Goal: Information Seeking & Learning: Learn about a topic

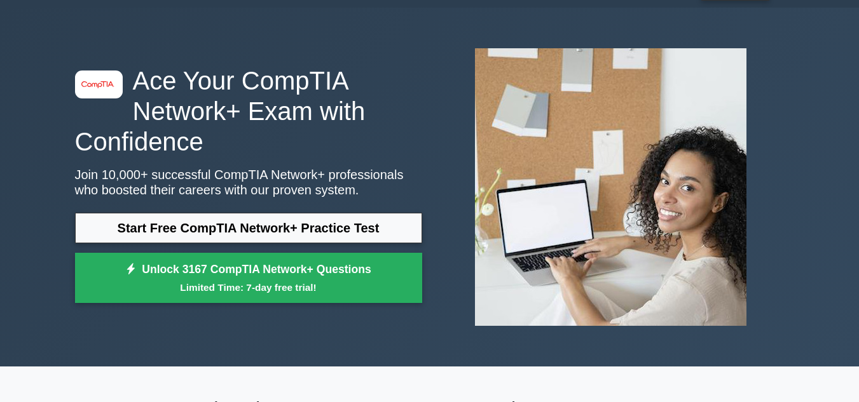
scroll to position [32, 0]
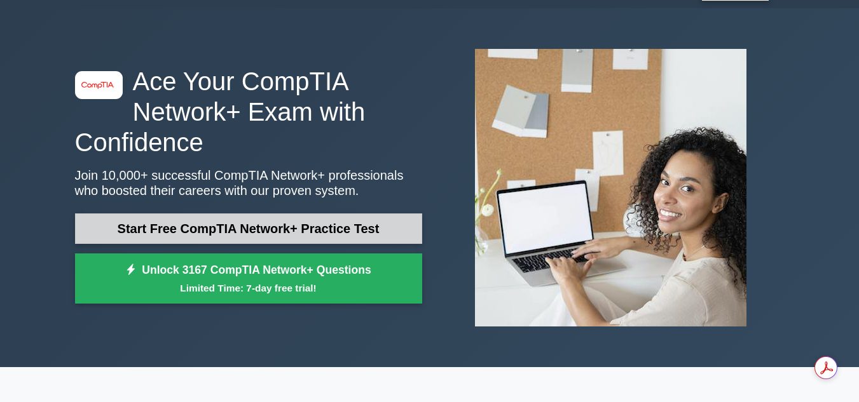
click at [325, 236] on link "Start Free CompTIA Network+ Practice Test" at bounding box center [248, 229] width 347 height 31
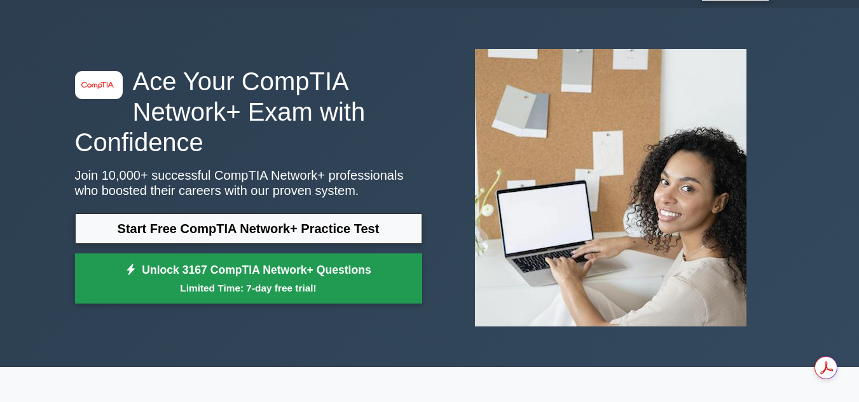
click at [334, 273] on link "Unlock 3167 CompTIA Network+ Questions Limited Time: 7-day free trial!" at bounding box center [248, 279] width 347 height 51
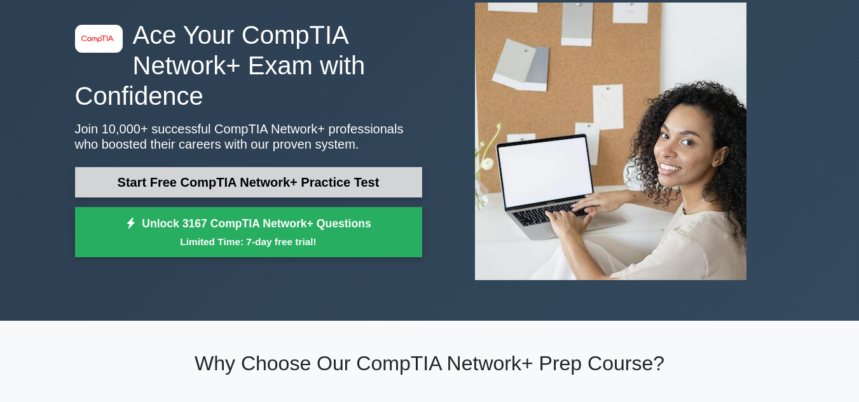
scroll to position [86, 0]
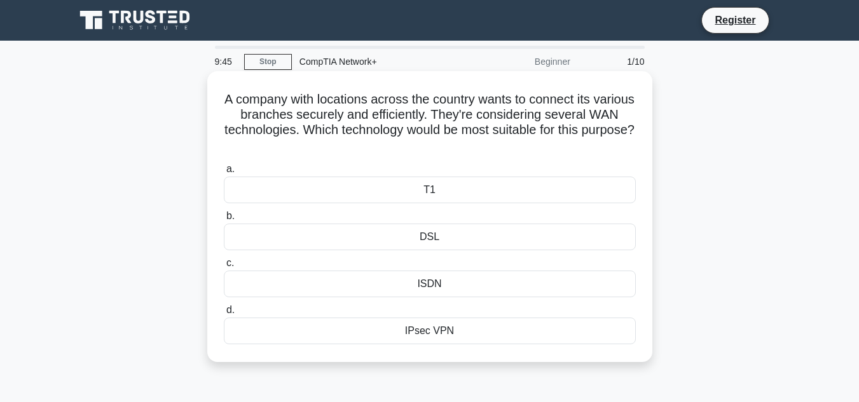
click at [460, 236] on div "DSL" at bounding box center [430, 237] width 412 height 27
click at [224, 221] on input "b. DSL" at bounding box center [224, 216] width 0 height 8
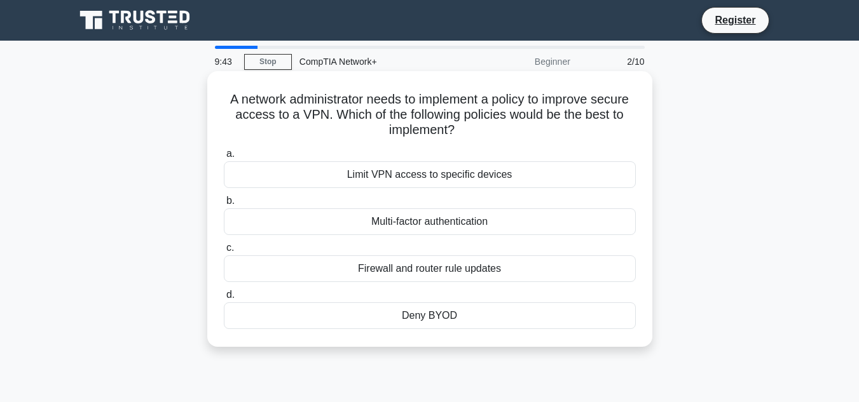
click at [461, 226] on div "Multi-factor authentication" at bounding box center [430, 221] width 412 height 27
click at [224, 205] on input "b. Multi-factor authentication" at bounding box center [224, 201] width 0 height 8
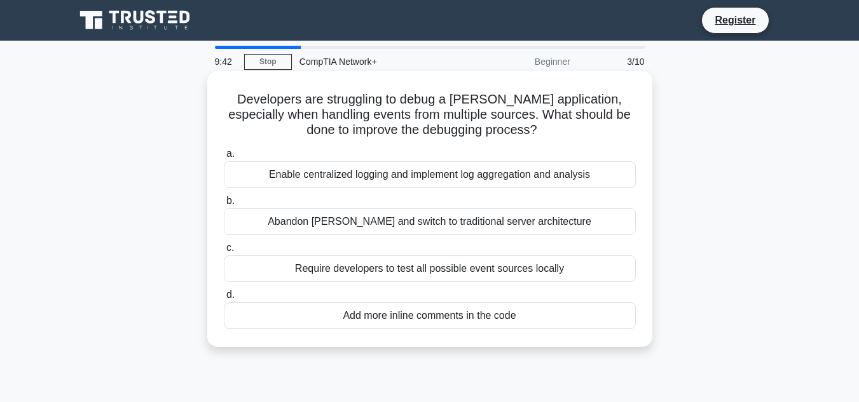
click at [461, 224] on div "Abandon FaaS and switch to traditional server architecture" at bounding box center [430, 221] width 412 height 27
click at [224, 205] on input "b. Abandon FaaS and switch to traditional server architecture" at bounding box center [224, 201] width 0 height 8
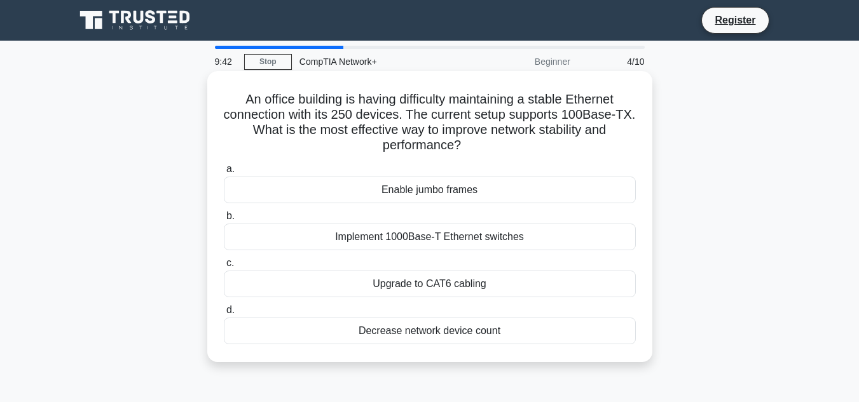
click at [461, 226] on div "Implement 1000Base-T Ethernet switches" at bounding box center [430, 237] width 412 height 27
click at [224, 221] on input "b. Implement 1000Base-T Ethernet switches" at bounding box center [224, 216] width 0 height 8
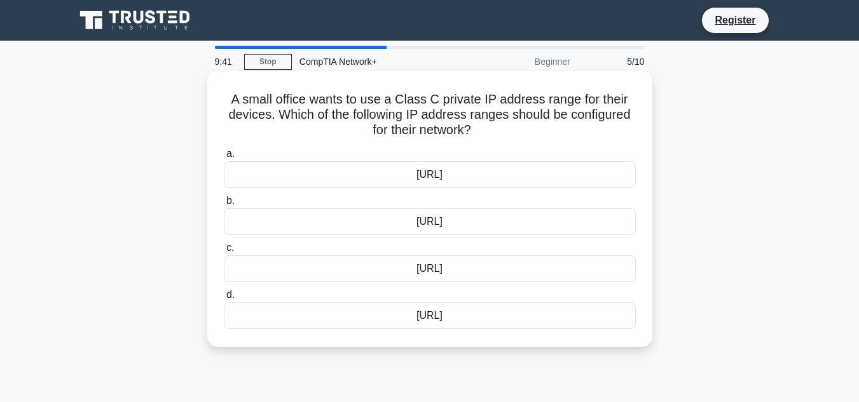
click at [464, 242] on label "c. 172.16.0.0/12" at bounding box center [430, 261] width 412 height 42
click at [224, 244] on input "c. 172.16.0.0/12" at bounding box center [224, 248] width 0 height 8
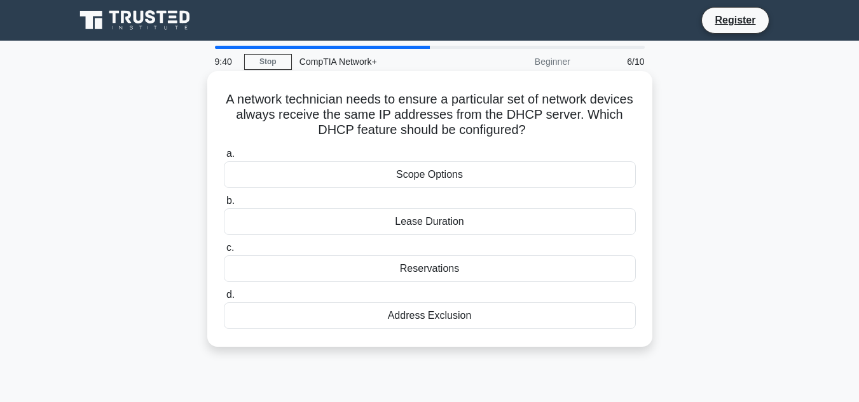
click at [464, 243] on label "c. Reservations" at bounding box center [430, 261] width 412 height 42
click at [224, 244] on input "c. Reservations" at bounding box center [224, 248] width 0 height 8
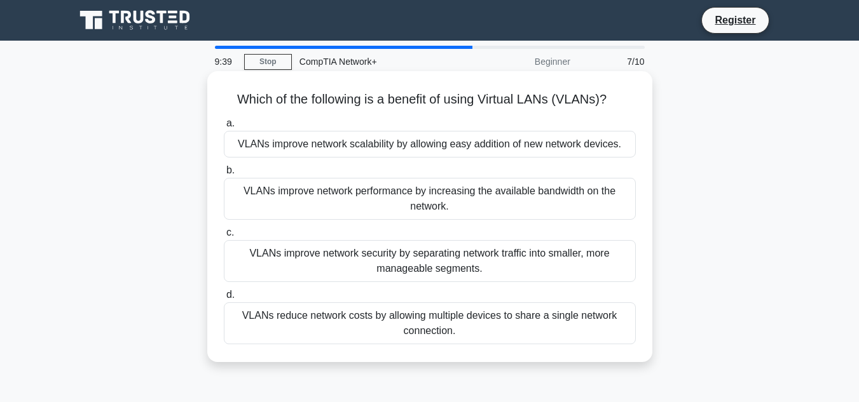
click at [464, 245] on div "VLANs improve network security by separating network traffic into smaller, more…" at bounding box center [430, 261] width 412 height 42
click at [224, 237] on input "c. VLANs improve network security by separating network traffic into smaller, m…" at bounding box center [224, 233] width 0 height 8
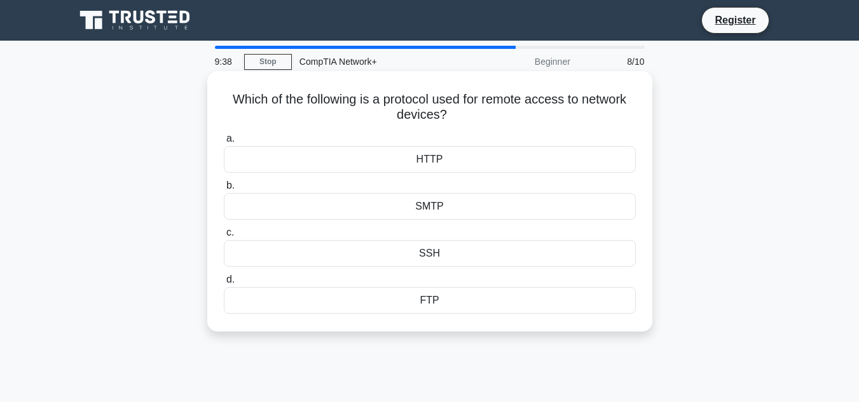
click at [467, 254] on div "SSH" at bounding box center [430, 253] width 412 height 27
click at [224, 237] on input "c. SSH" at bounding box center [224, 233] width 0 height 8
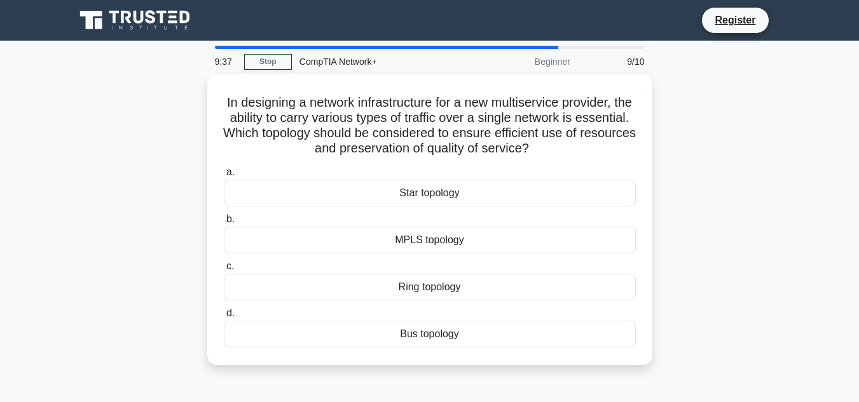
click at [467, 254] on div "a. Star topology b. MPLS topology c. d." at bounding box center [429, 256] width 427 height 188
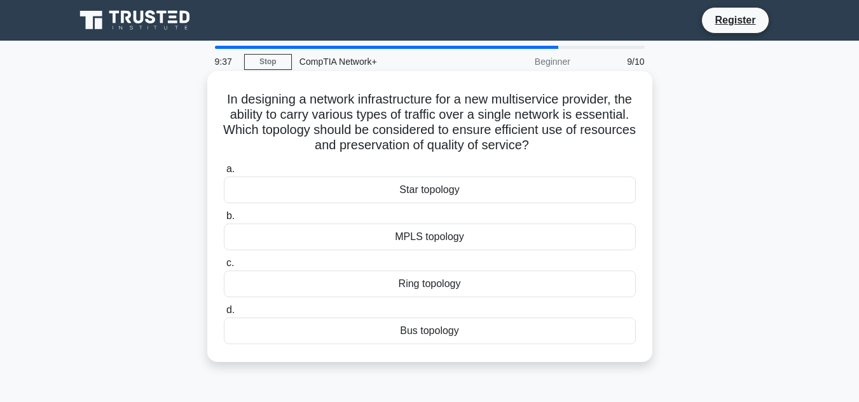
click at [454, 236] on div "MPLS topology" at bounding box center [430, 237] width 412 height 27
click at [224, 221] on input "b. MPLS topology" at bounding box center [224, 216] width 0 height 8
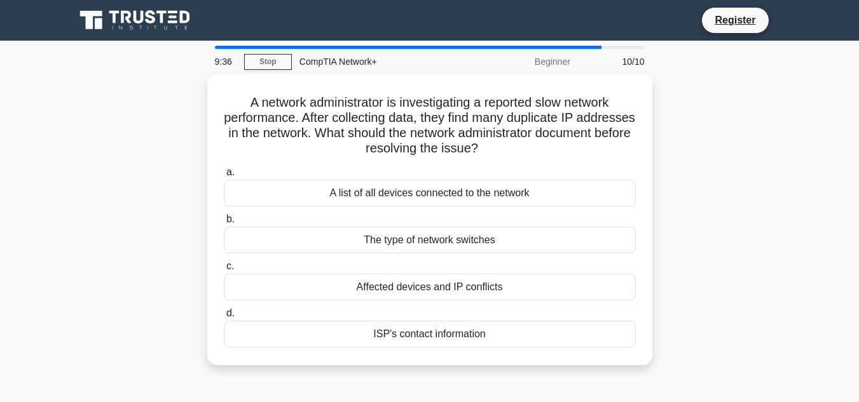
click at [454, 236] on div "The type of network switches" at bounding box center [430, 240] width 412 height 27
click at [224, 224] on input "b. The type of network switches" at bounding box center [224, 219] width 0 height 8
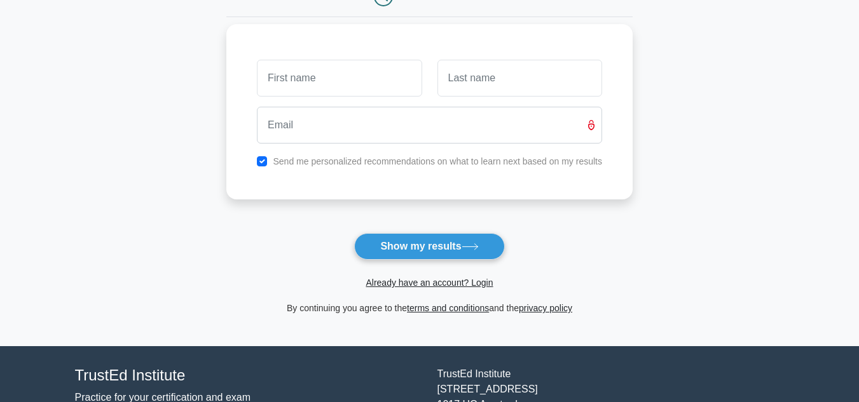
scroll to position [153, 0]
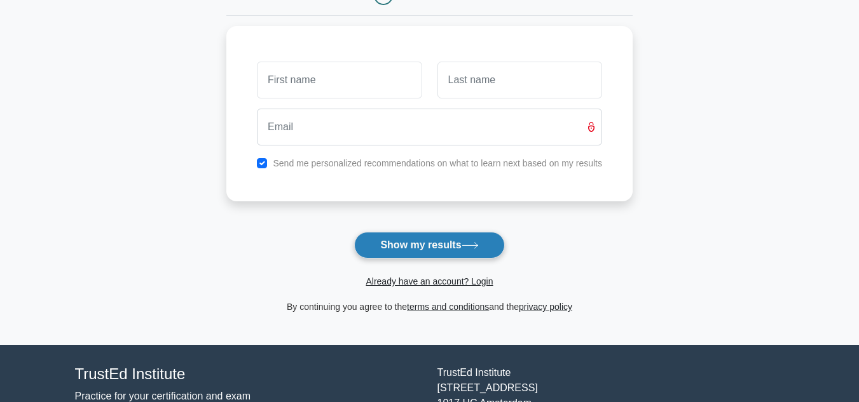
click at [414, 245] on button "Show my results" at bounding box center [429, 245] width 150 height 27
